Goal: Information Seeking & Learning: Understand process/instructions

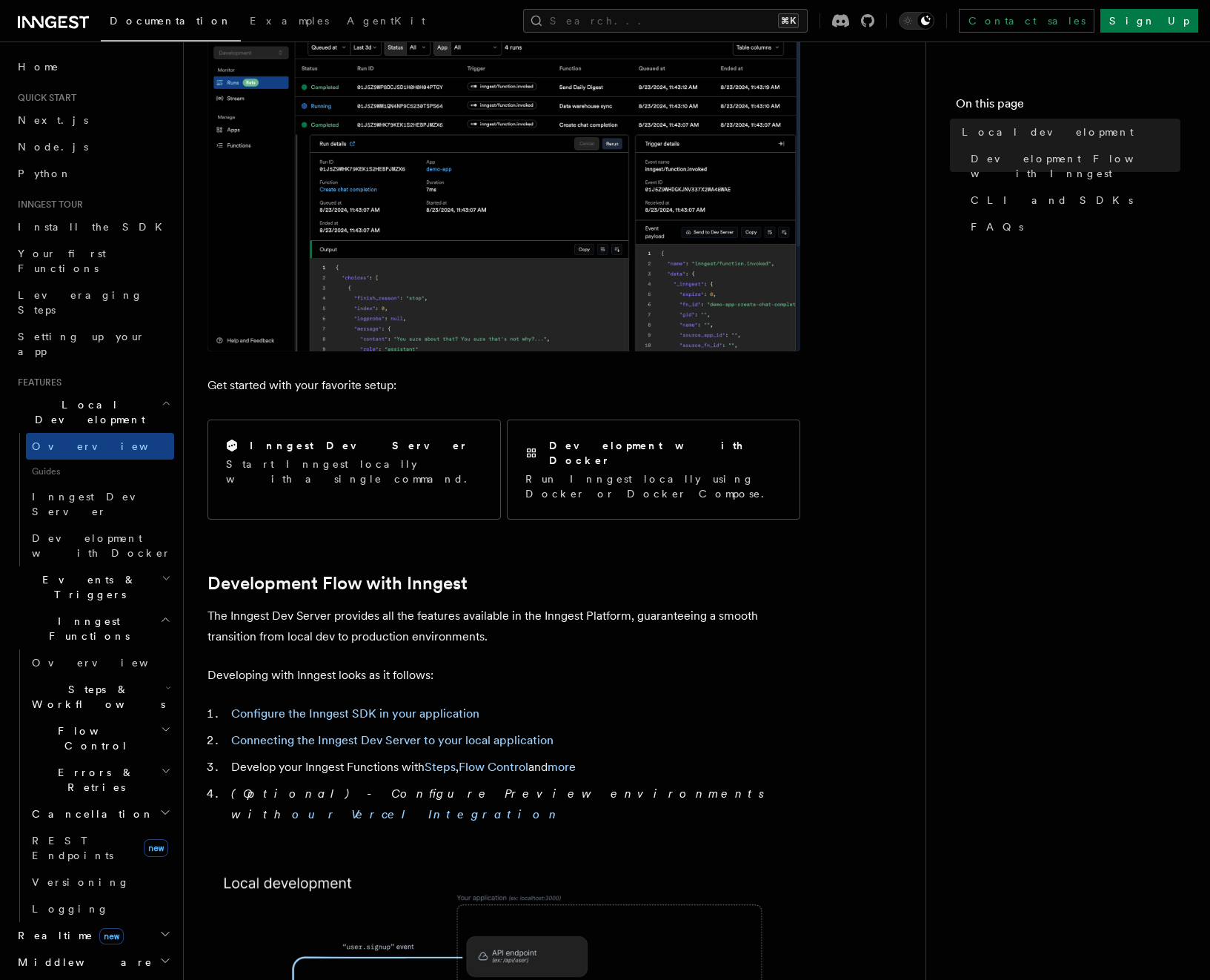
scroll to position [268, 0]
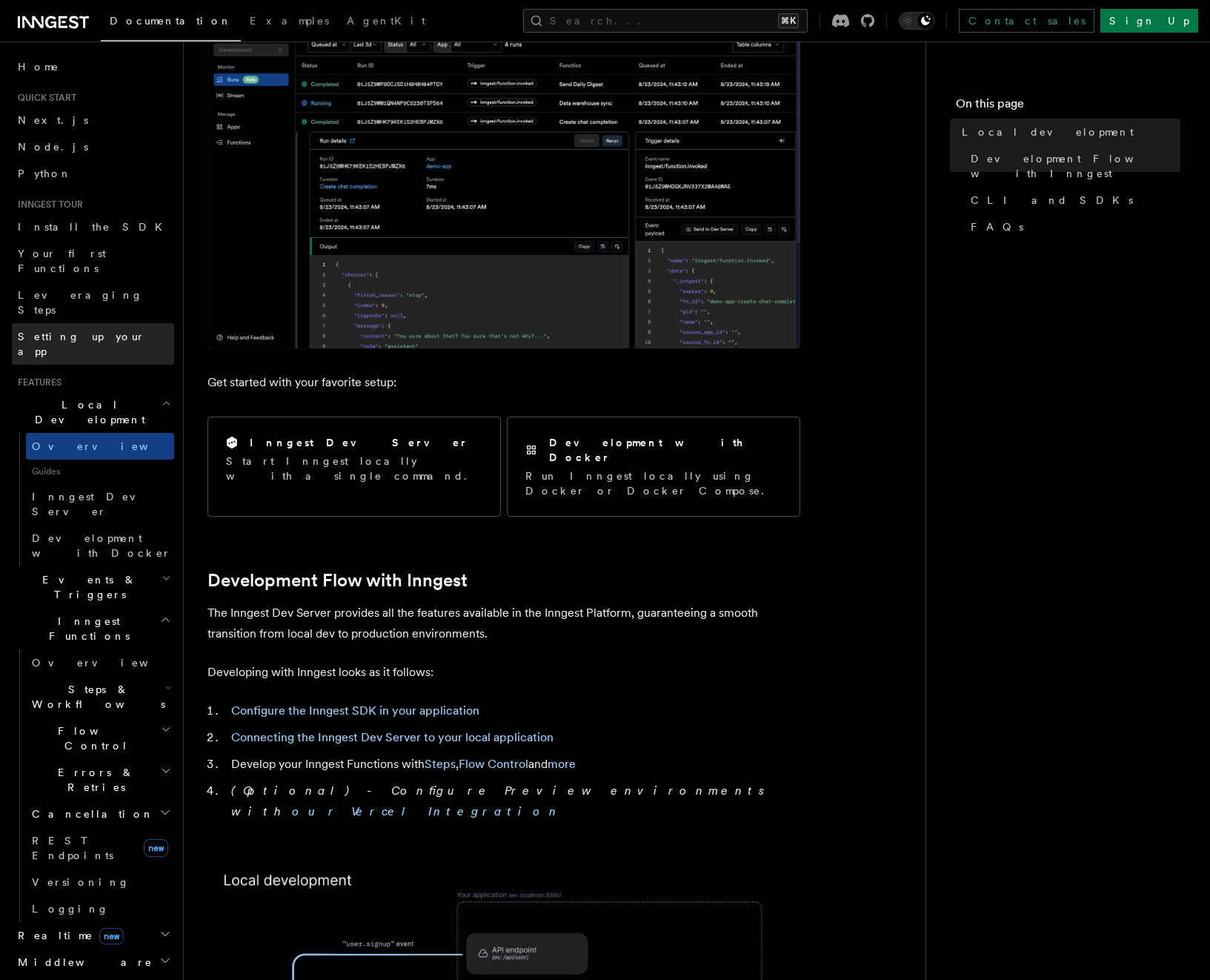
click at [78, 330] on span "Setting up your app" at bounding box center [81, 343] width 128 height 27
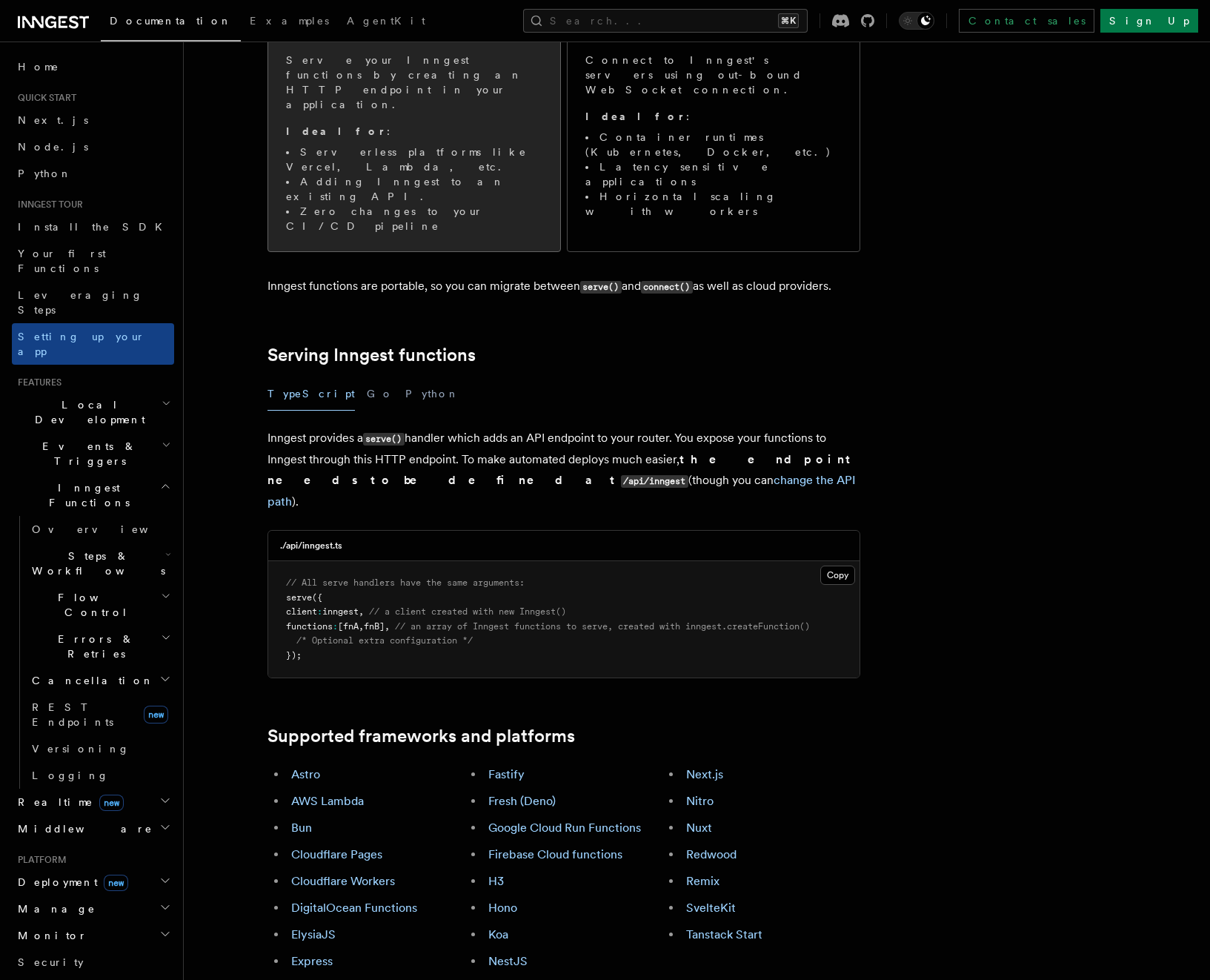
scroll to position [270, 0]
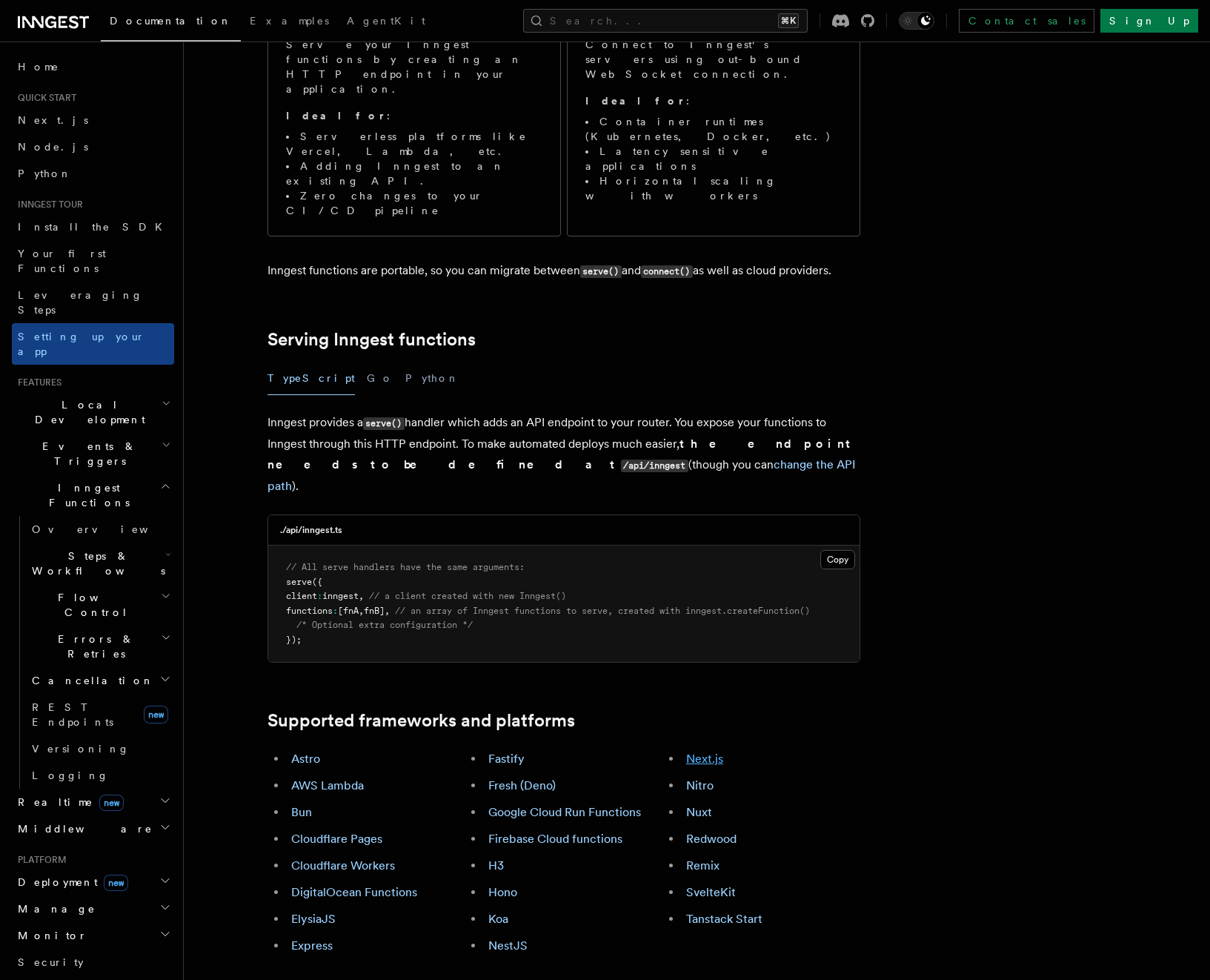
click at [714, 752] on link "Next.js" at bounding box center [704, 758] width 37 height 14
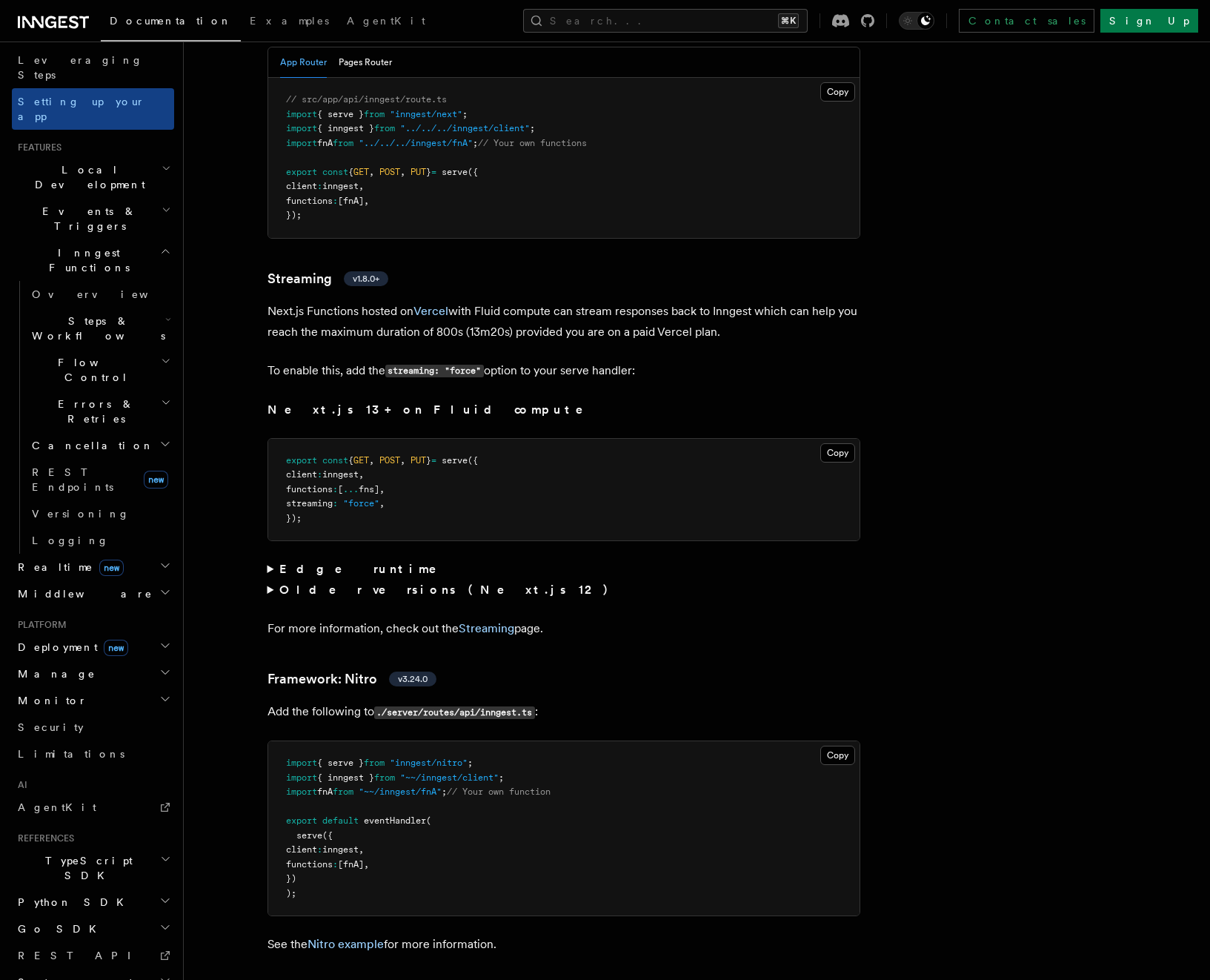
scroll to position [235, 0]
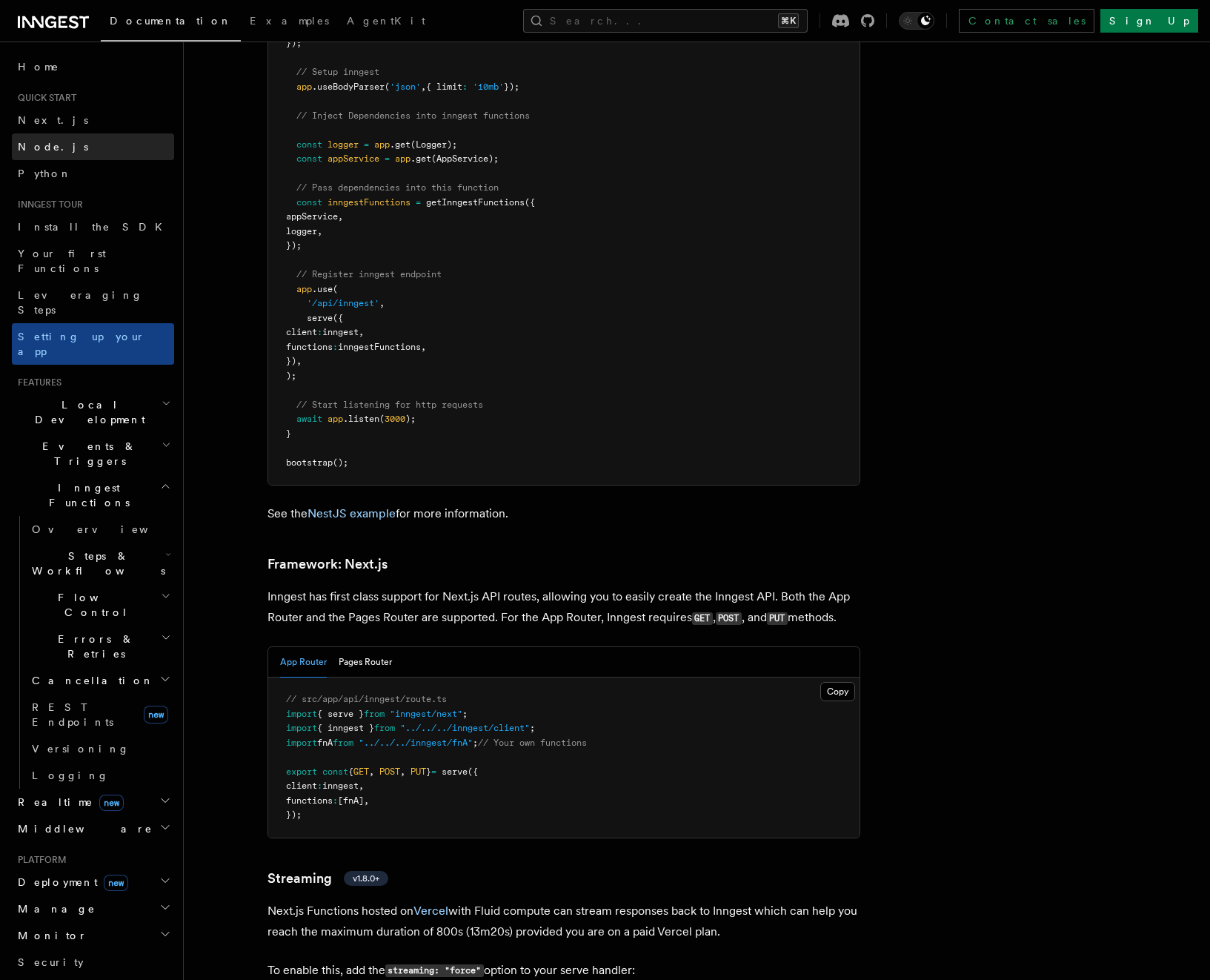
scroll to position [9205, 0]
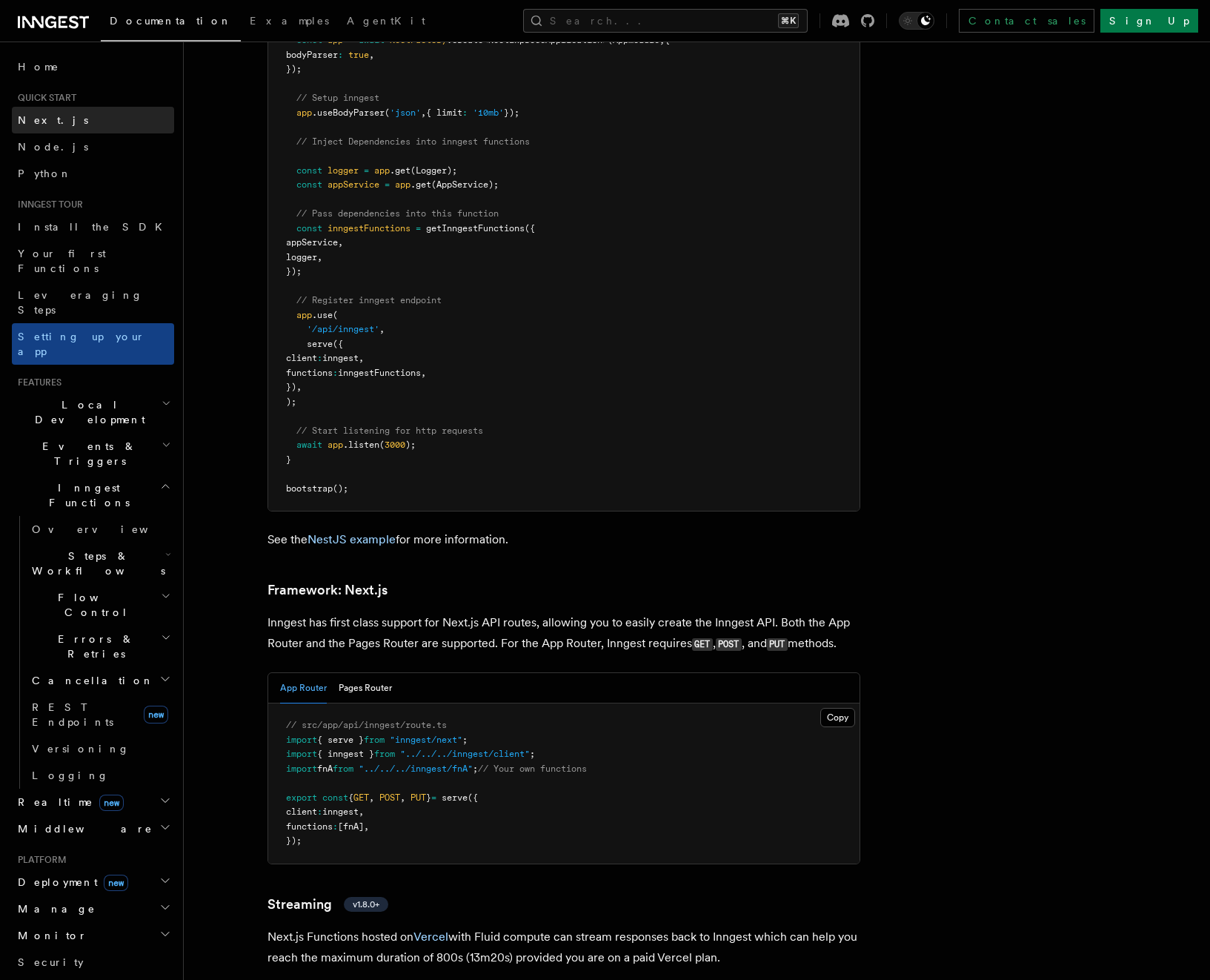
click at [62, 115] on link "Next.js" at bounding box center [93, 120] width 162 height 27
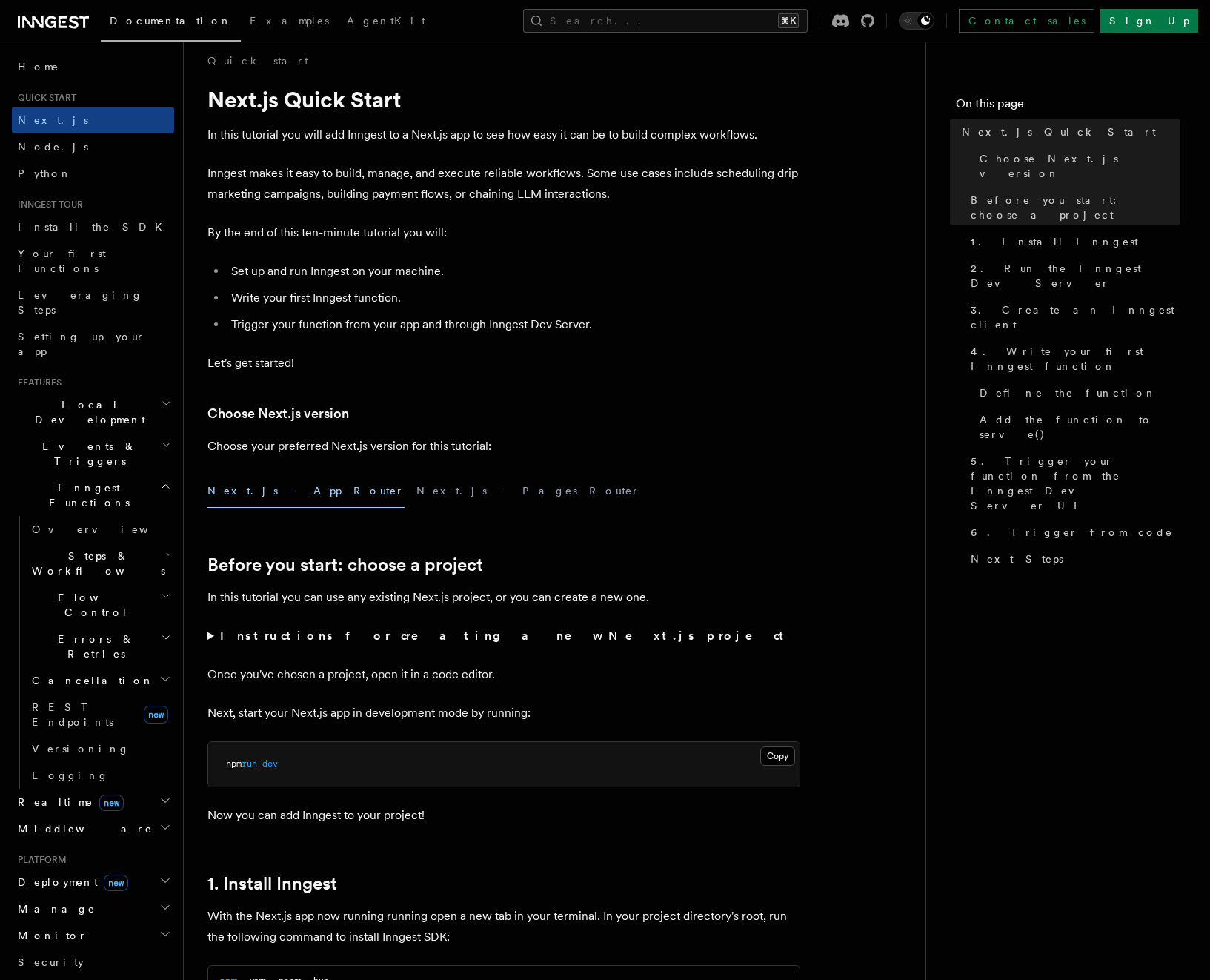
scroll to position [14, 0]
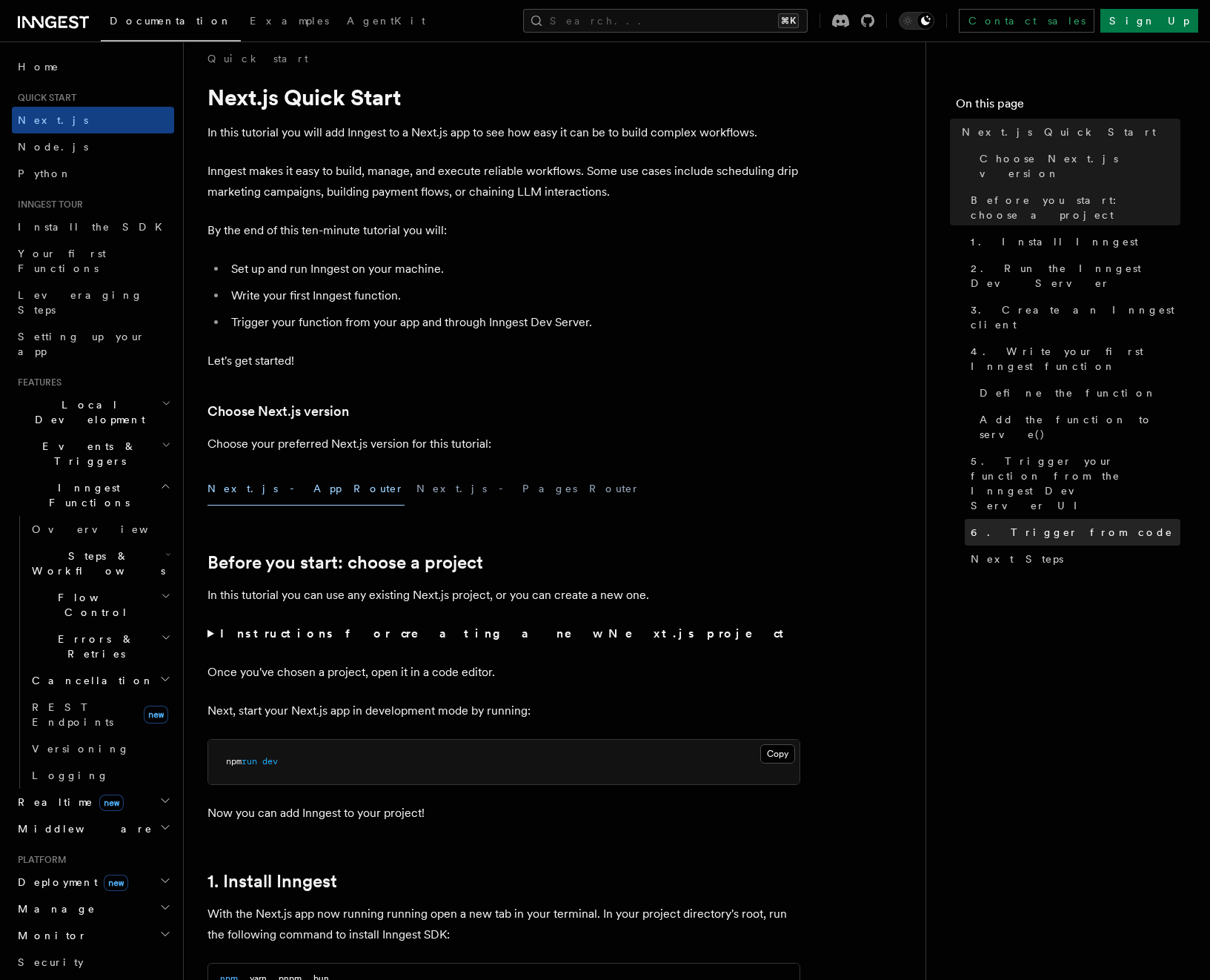
click at [1054, 525] on span "6. Trigger from code" at bounding box center [1072, 532] width 202 height 15
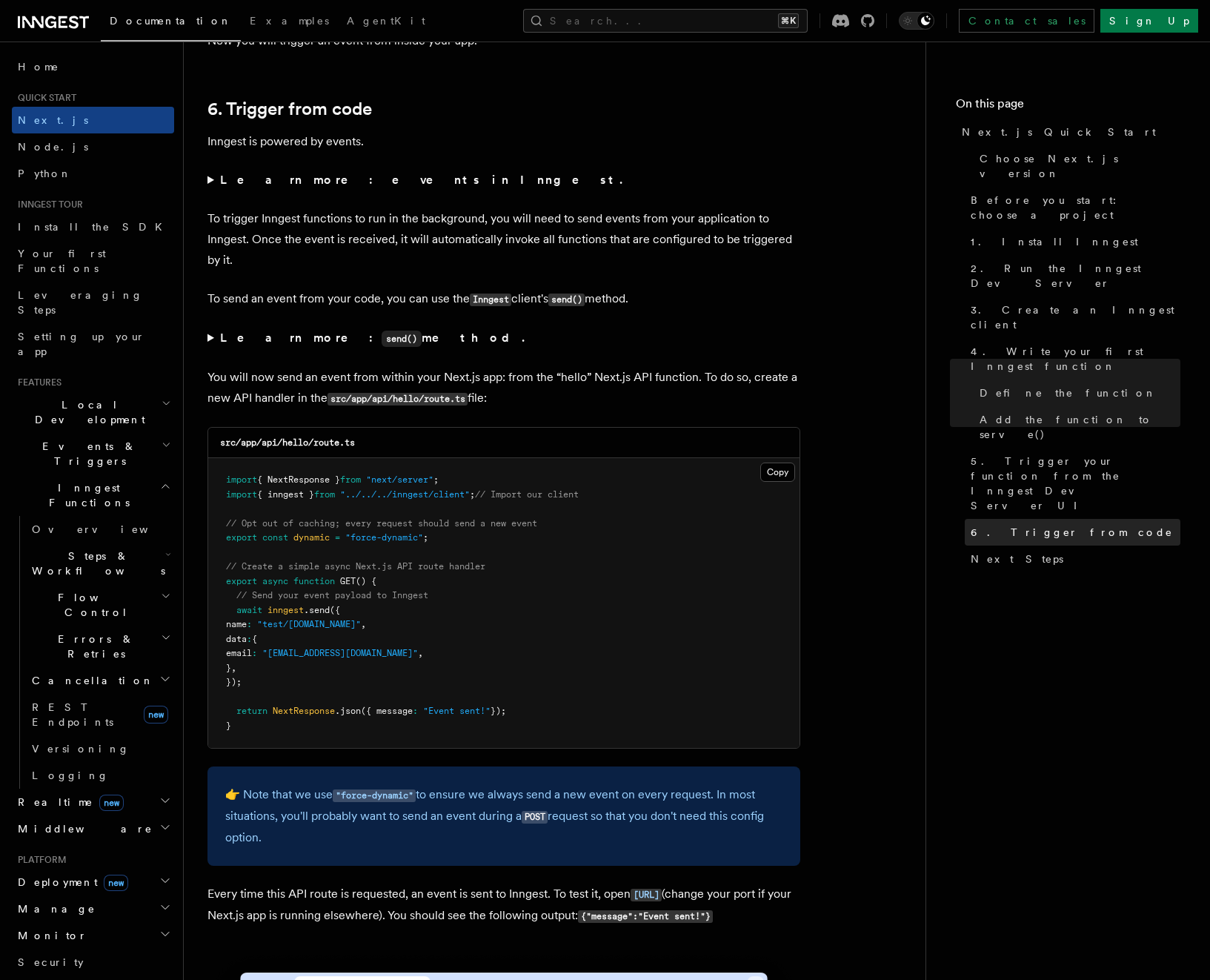
scroll to position [7489, 0]
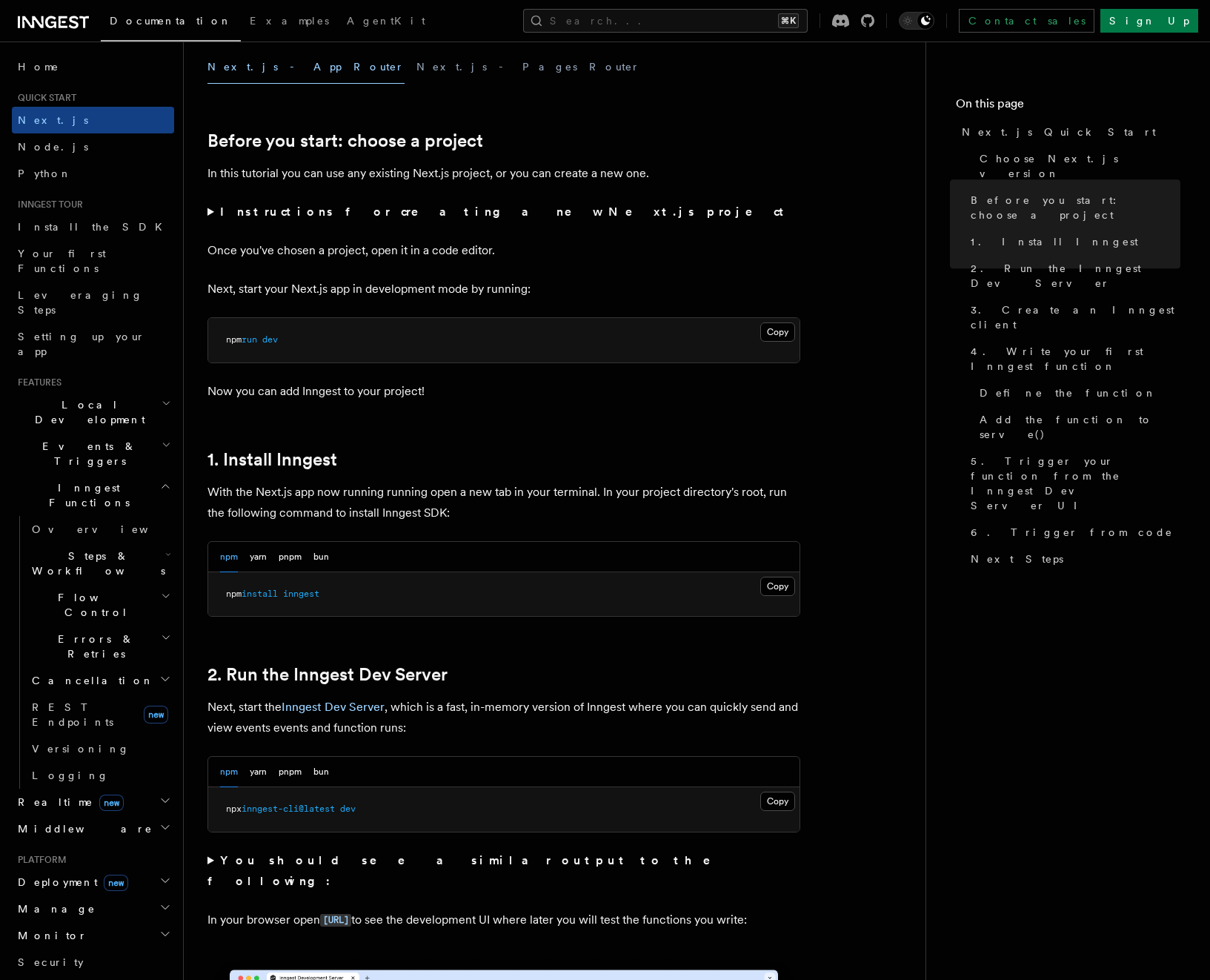
scroll to position [0, 0]
